Goal: Transaction & Acquisition: Purchase product/service

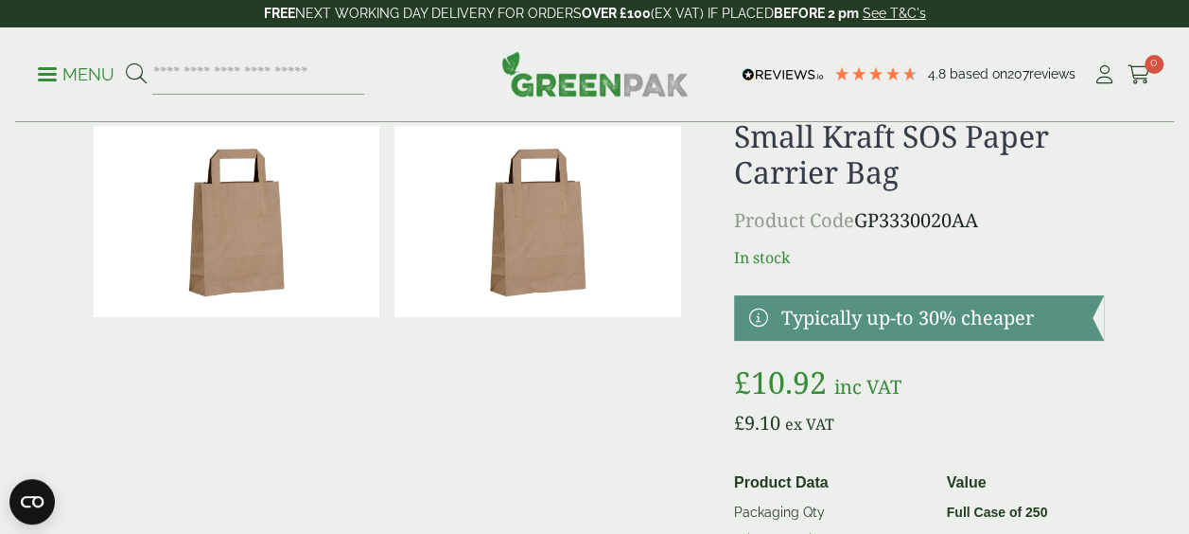
scroll to position [64, 0]
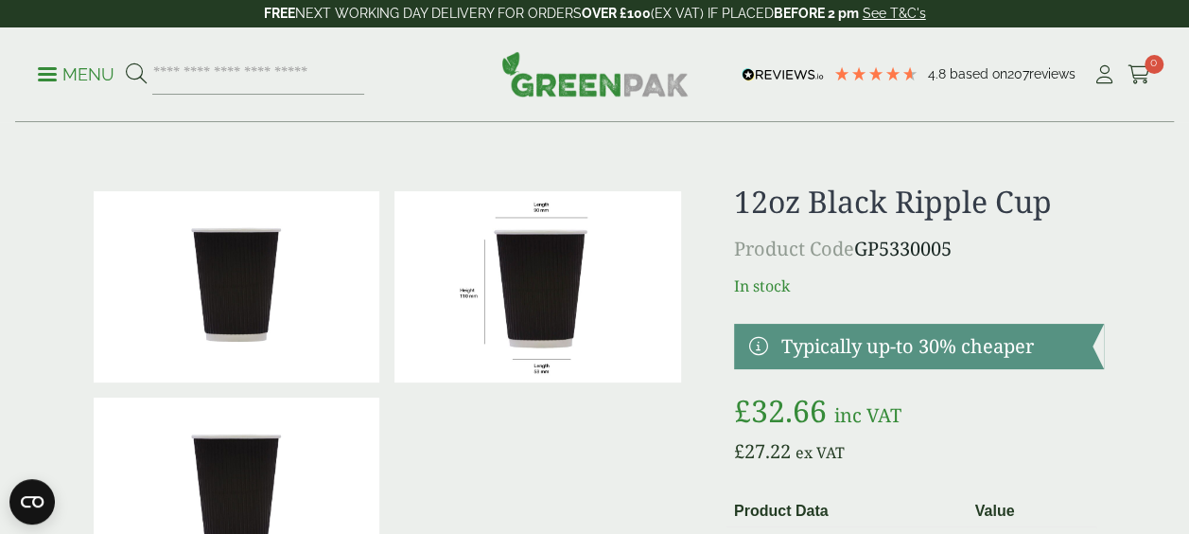
click at [80, 66] on p "Menu" at bounding box center [76, 74] width 77 height 23
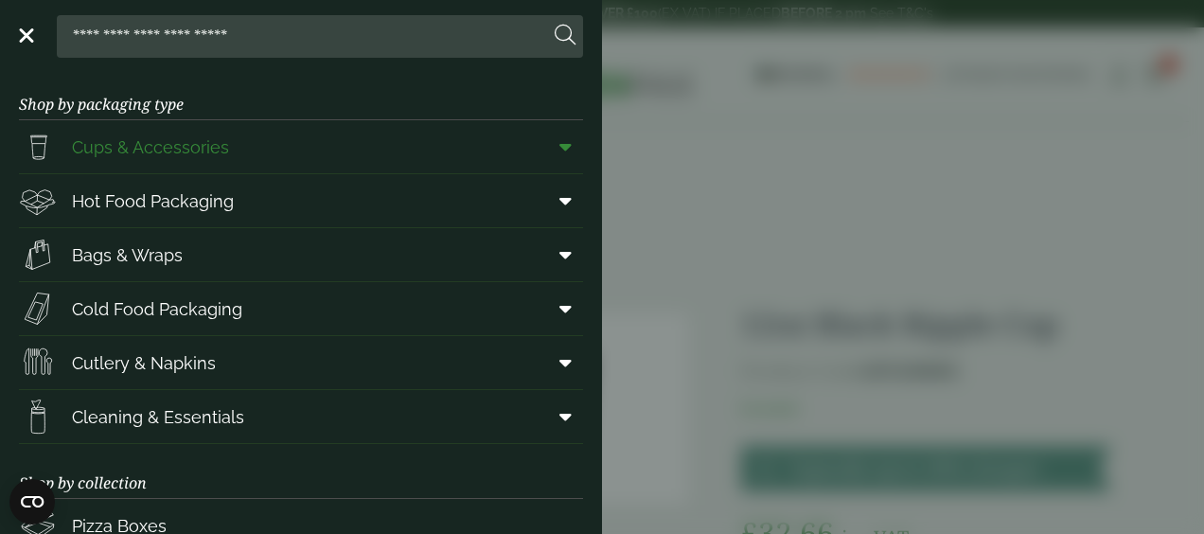
click at [565, 150] on span at bounding box center [561, 147] width 43 height 36
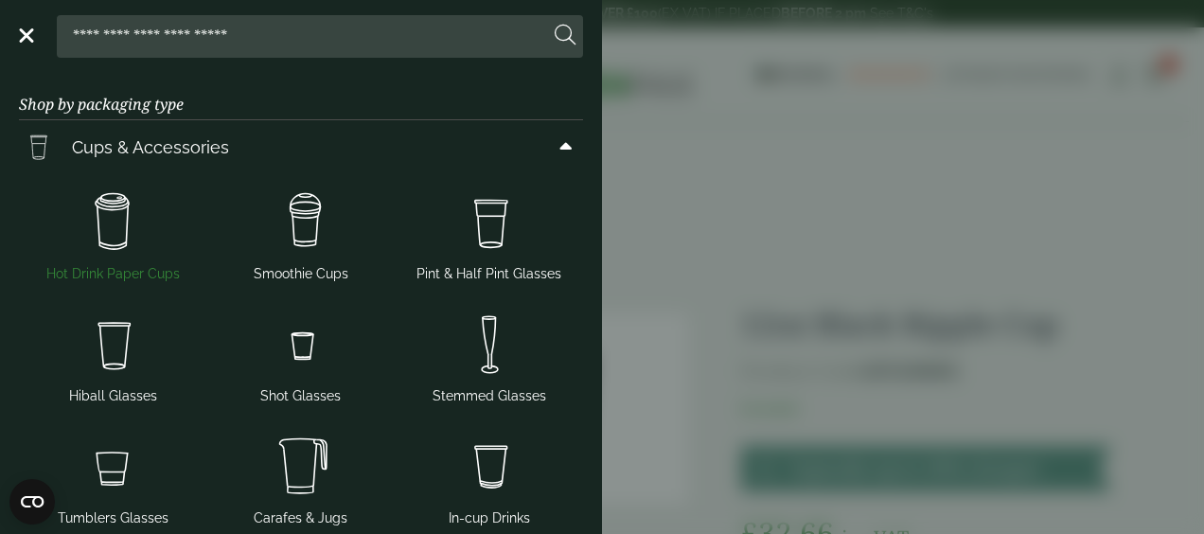
click at [133, 218] on img at bounding box center [112, 223] width 173 height 76
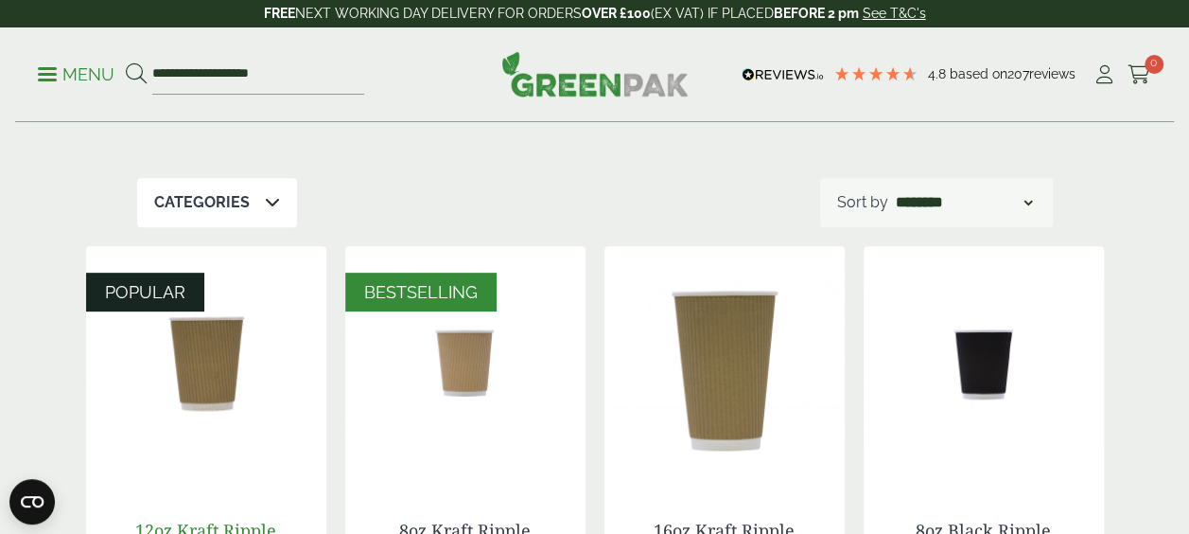
scroll to position [280, 0]
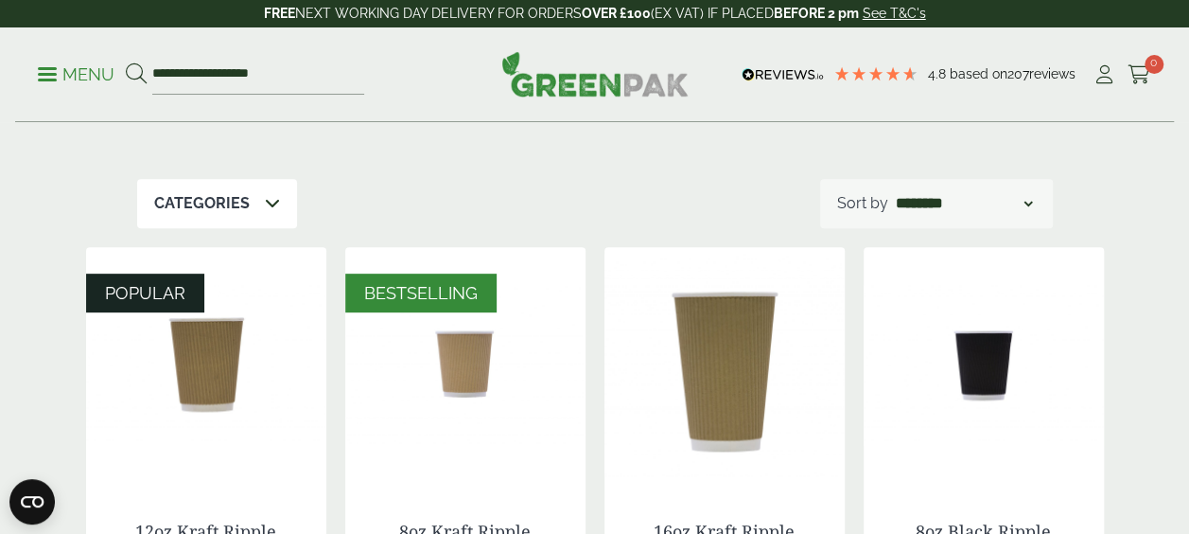
click at [212, 215] on p "Categories" at bounding box center [202, 203] width 96 height 23
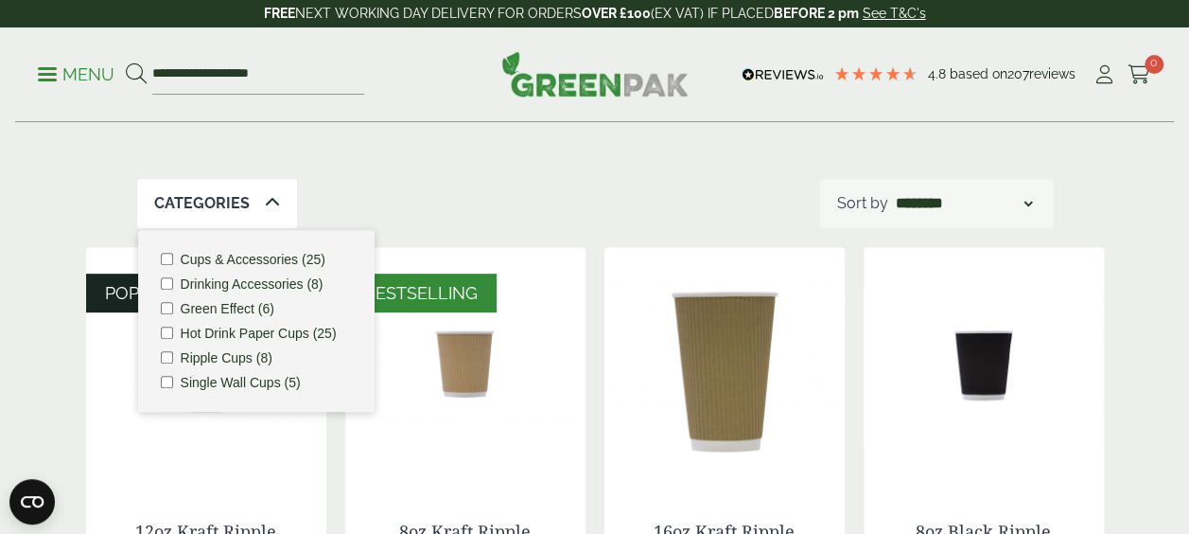
click at [265, 215] on span at bounding box center [272, 203] width 15 height 23
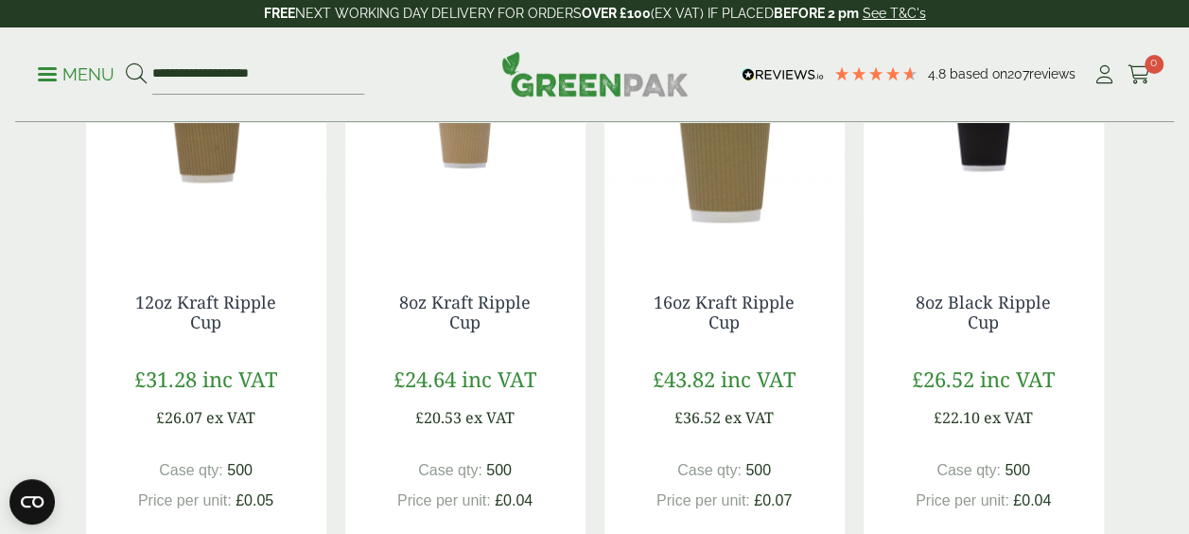
scroll to position [575, 0]
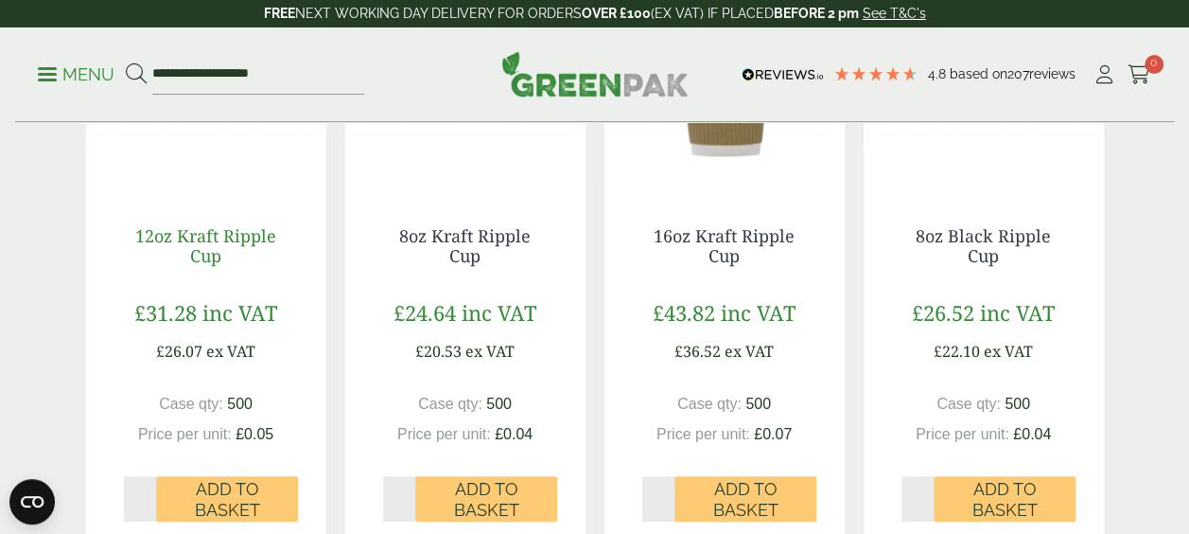
click at [242, 260] on link "12oz Kraft Ripple Cup" at bounding box center [205, 246] width 141 height 44
click at [306, 66] on input "**********" at bounding box center [258, 75] width 212 height 40
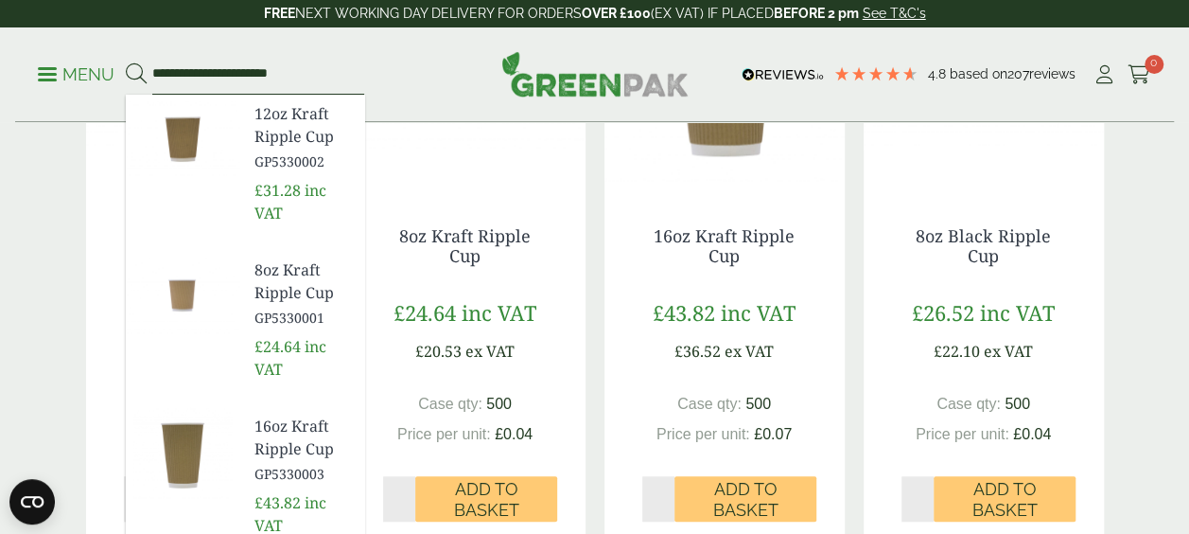
type input "**********"
click at [126, 62] on button at bounding box center [136, 74] width 21 height 25
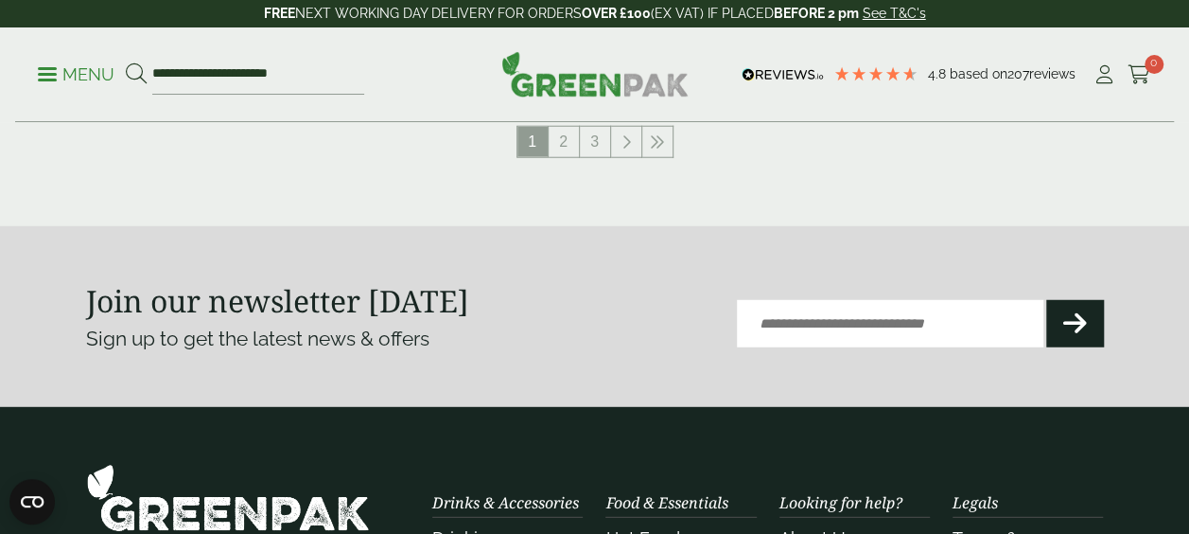
scroll to position [2379, 0]
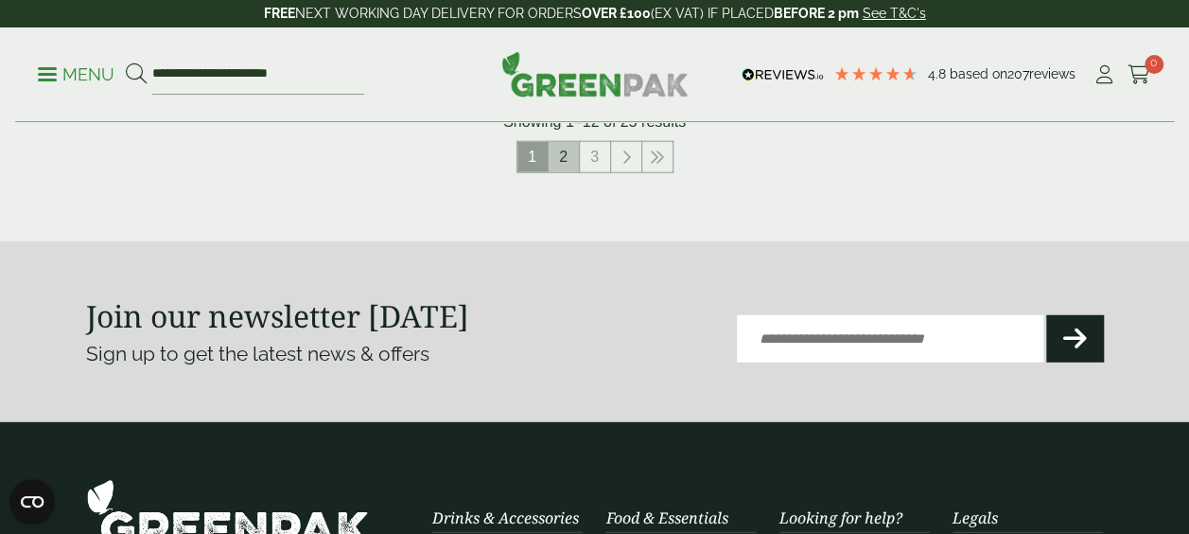
click at [571, 172] on link "2" at bounding box center [564, 157] width 30 height 30
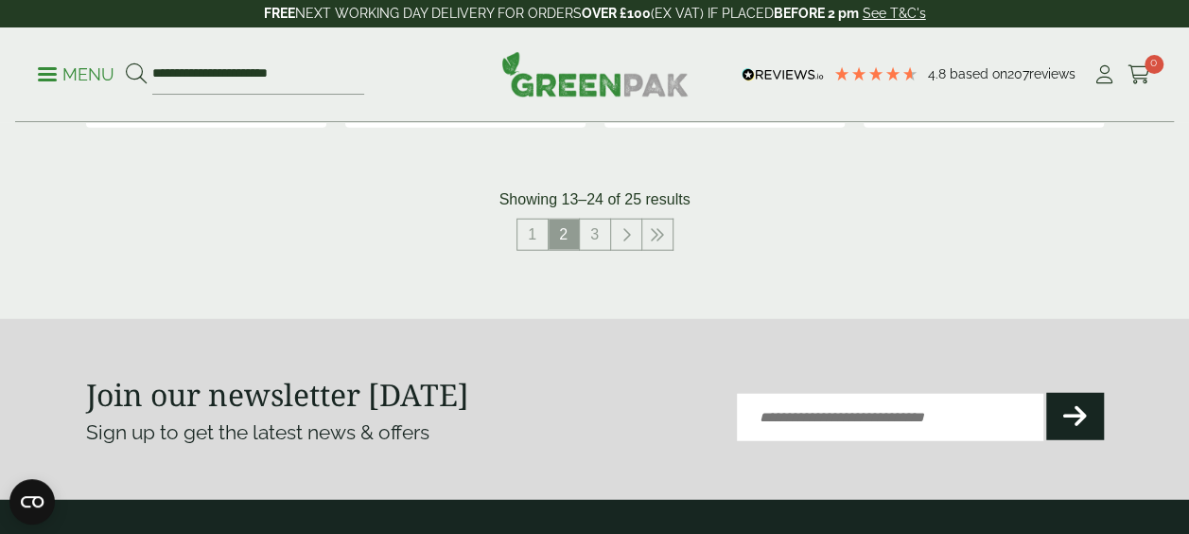
scroll to position [2259, 0]
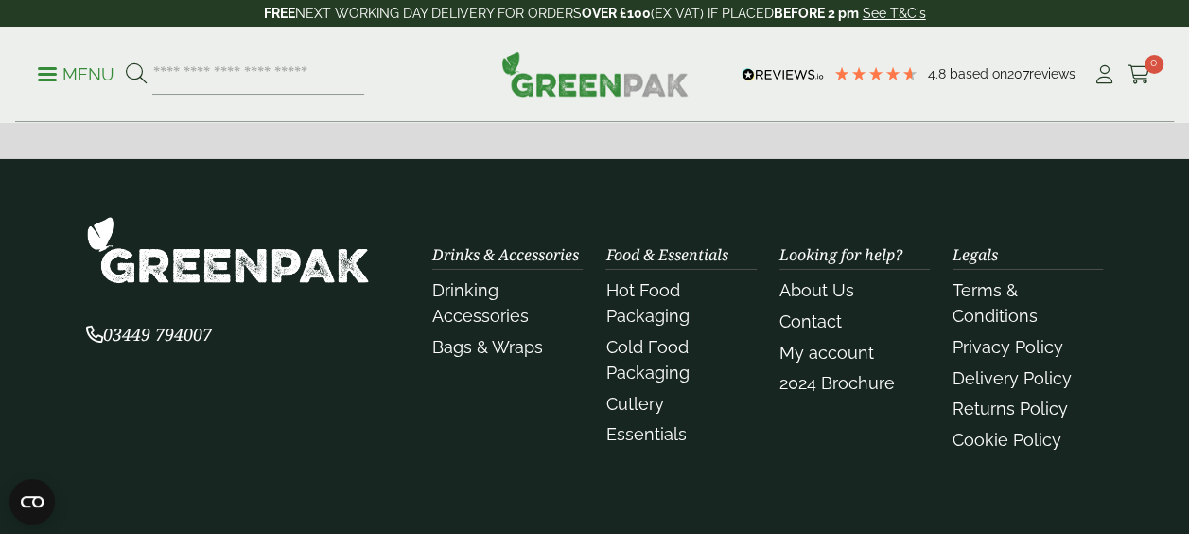
scroll to position [3225, 0]
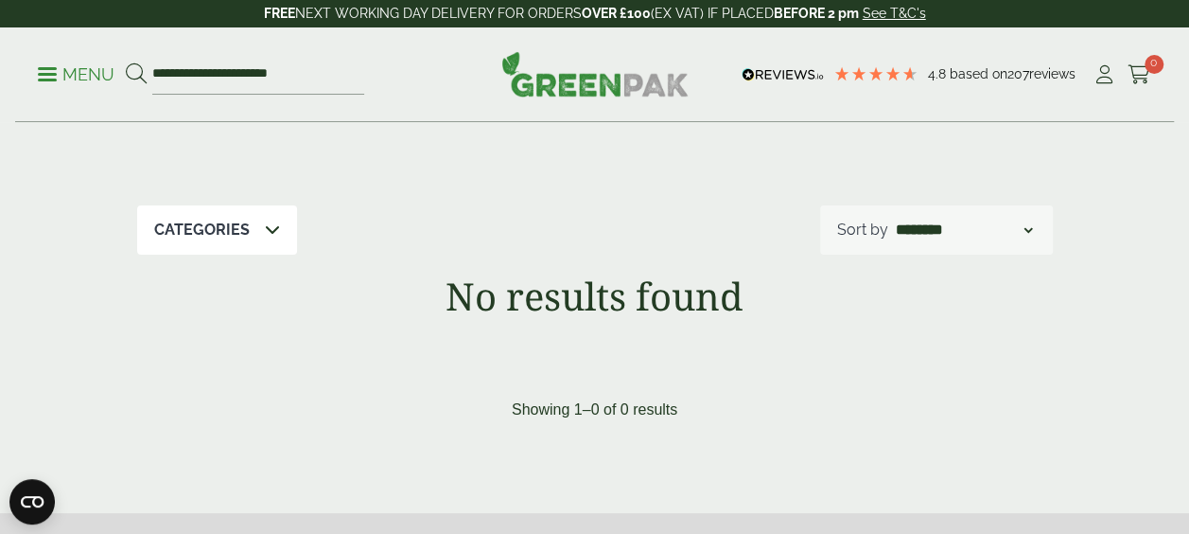
scroll to position [151, 0]
